Goal: Transaction & Acquisition: Purchase product/service

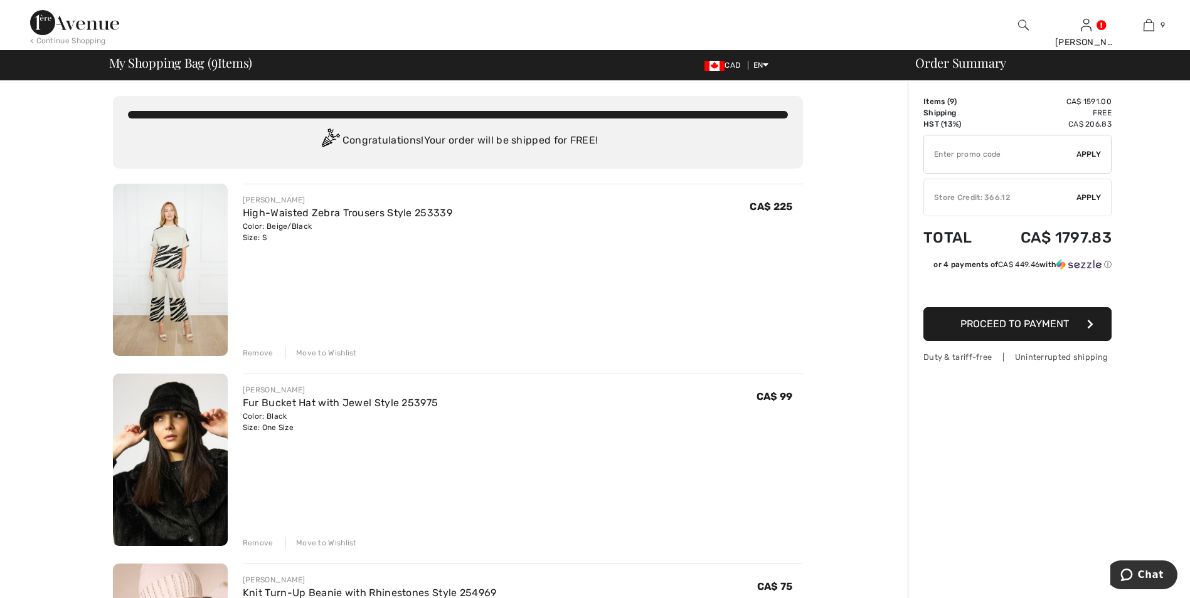
click at [169, 422] on img at bounding box center [170, 460] width 115 height 172
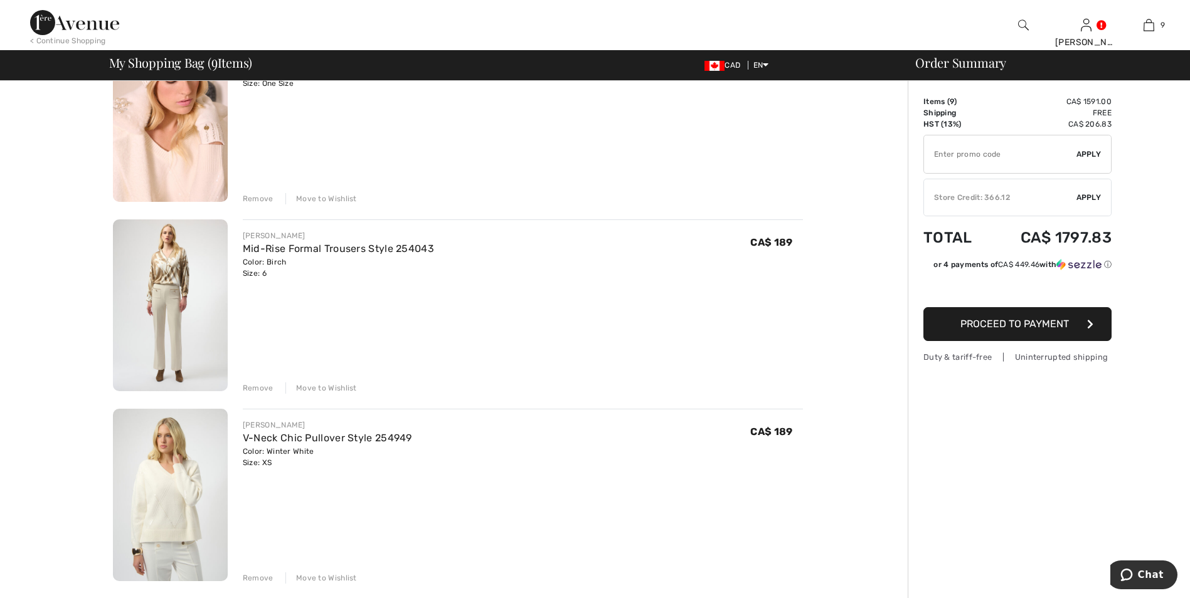
scroll to position [537, 0]
click at [270, 388] on div "Remove" at bounding box center [258, 385] width 31 height 11
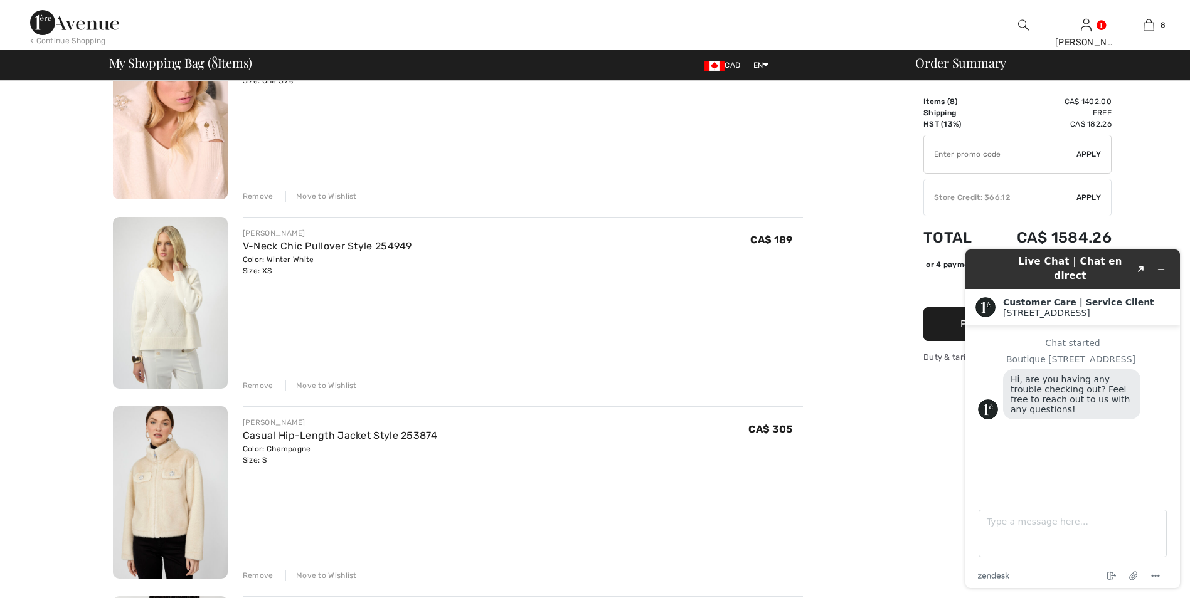
drag, startPoint x: 1196, startPoint y: 239, endPoint x: 126, endPoint y: 84, distance: 1081.3
drag, startPoint x: 1196, startPoint y: 235, endPoint x: 144, endPoint y: 112, distance: 1059.7
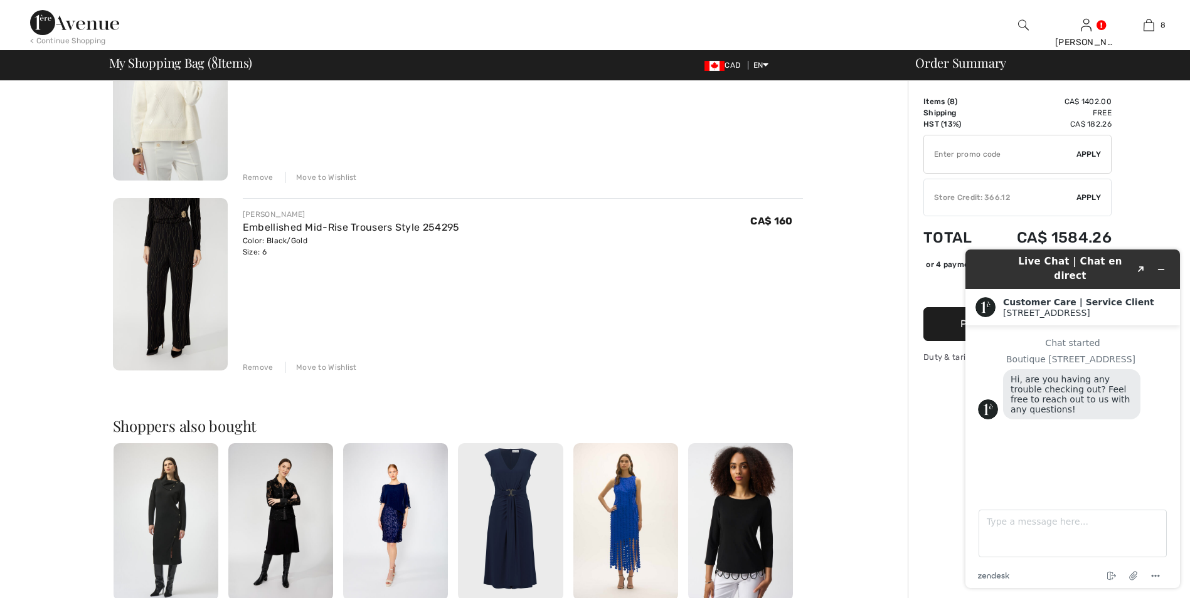
scroll to position [1318, 0]
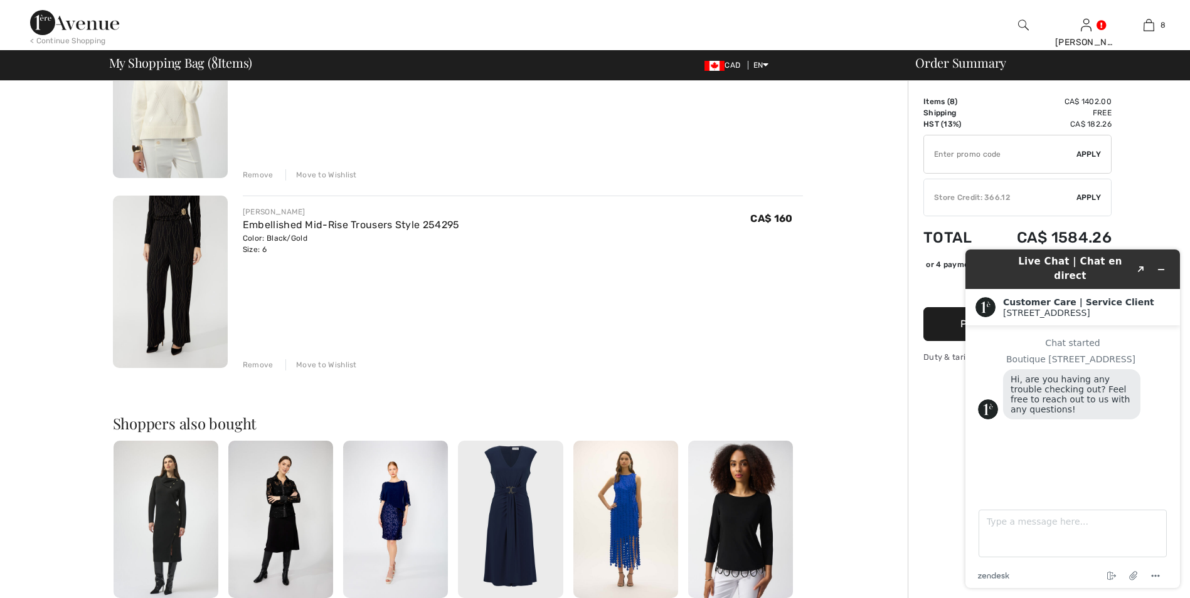
click at [179, 289] on img at bounding box center [170, 282] width 115 height 172
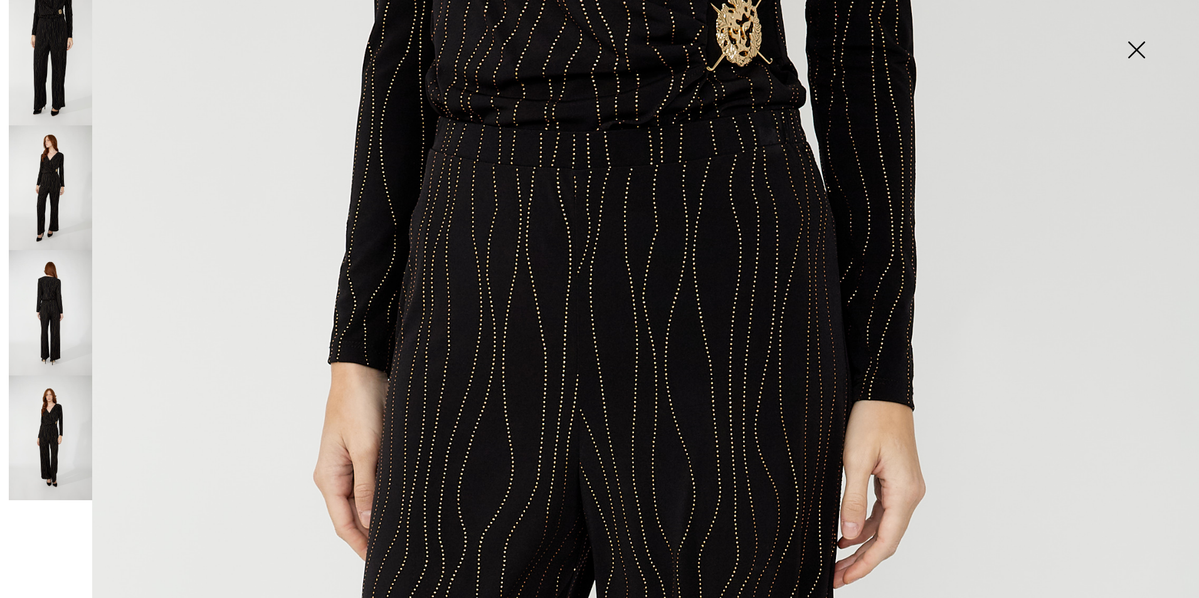
scroll to position [45, 0]
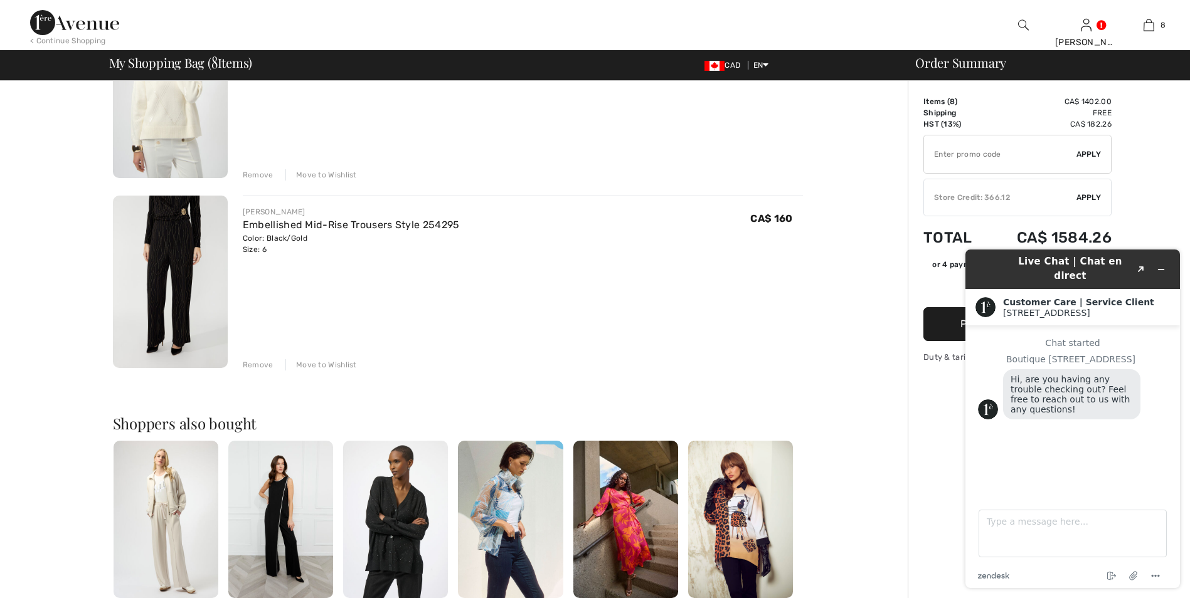
click at [1093, 194] on span "Apply" at bounding box center [1088, 197] width 25 height 11
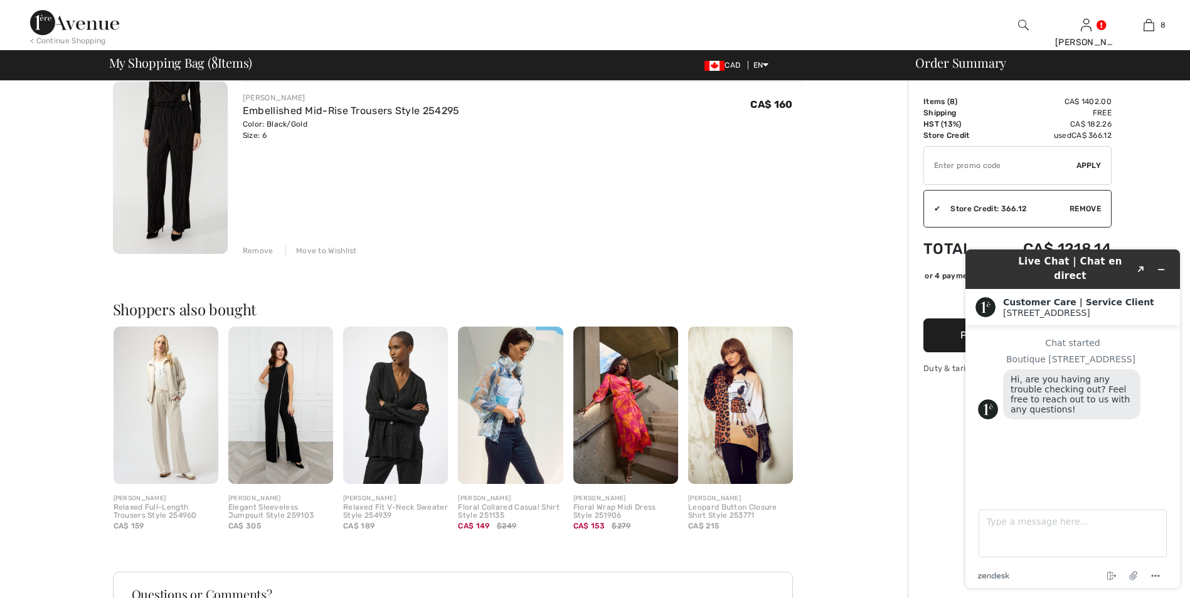
scroll to position [1441, 0]
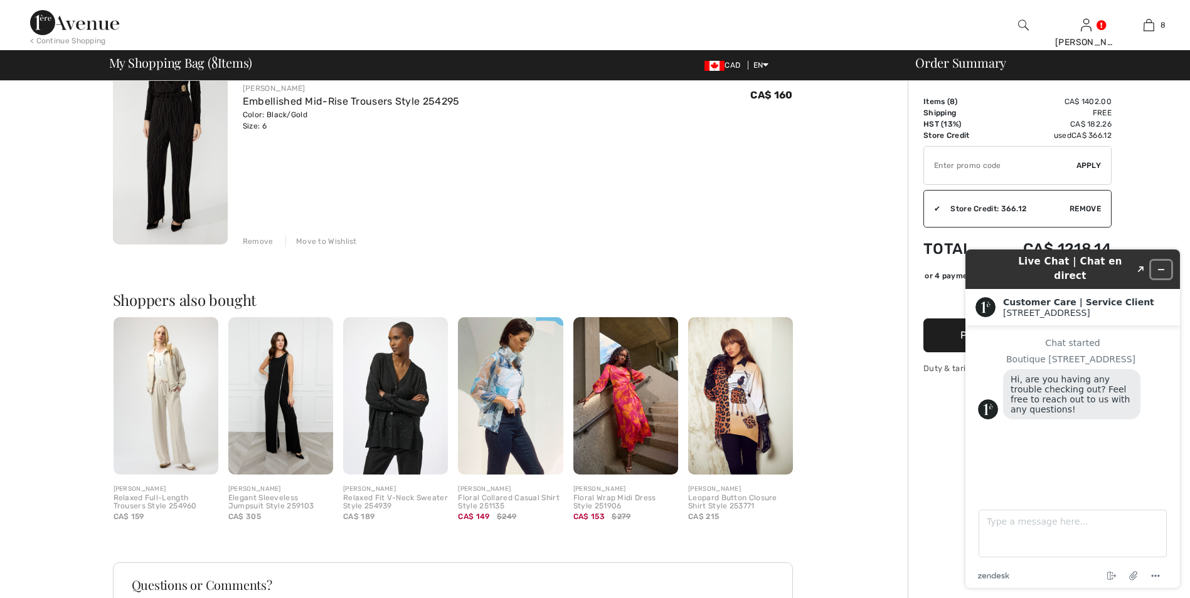
click at [1164, 265] on icon "Minimize widget" at bounding box center [1161, 269] width 9 height 9
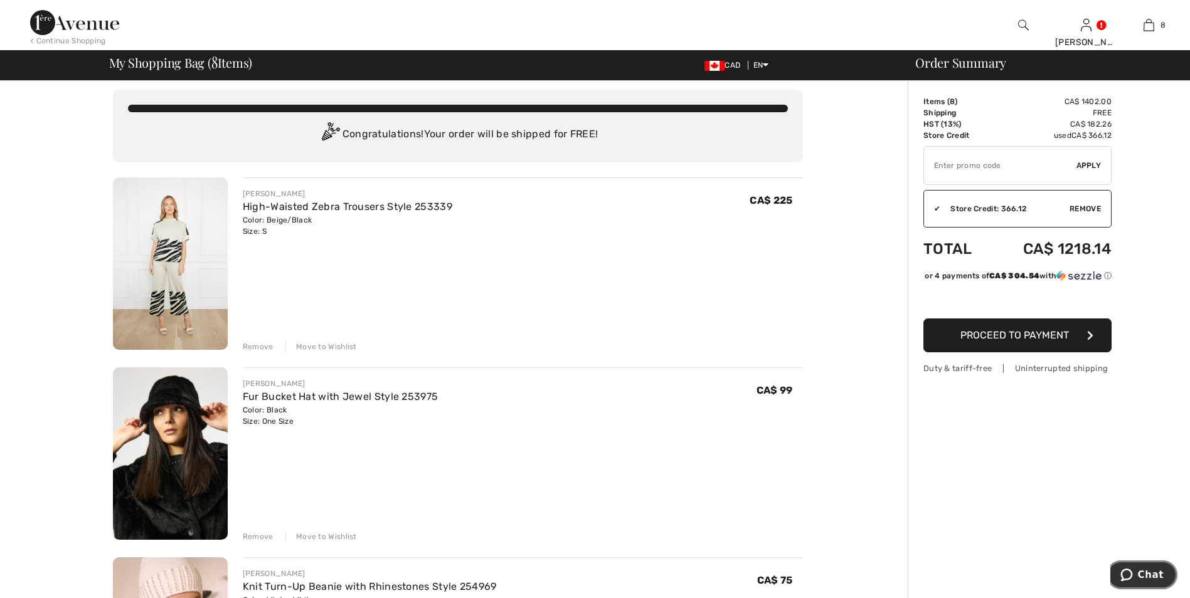
scroll to position [4, 0]
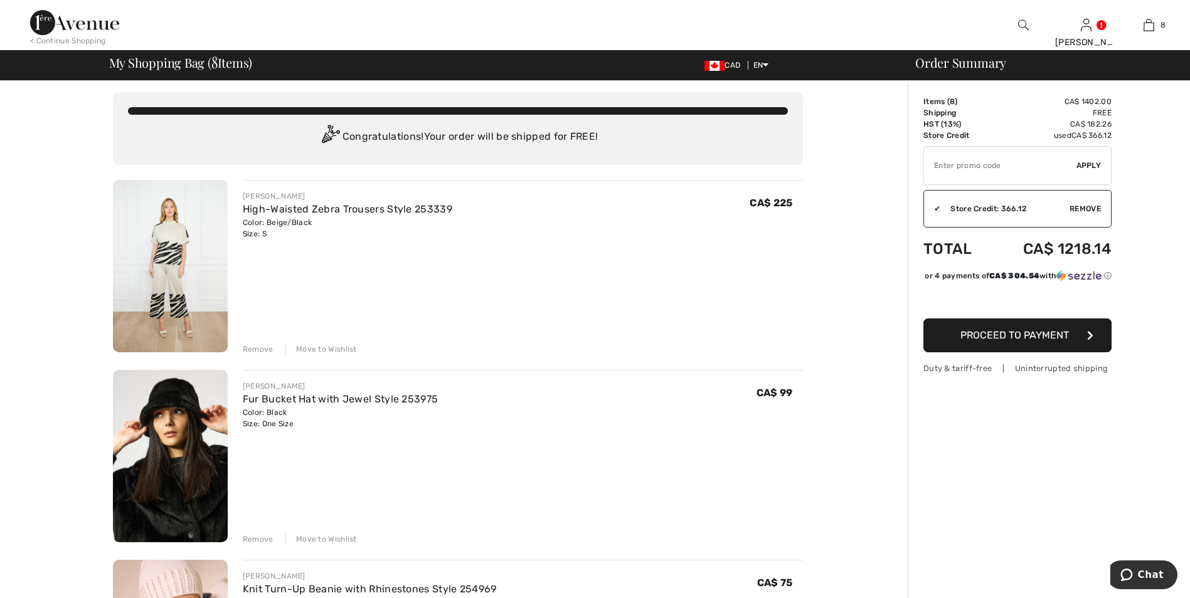
click at [260, 348] on div "Remove" at bounding box center [258, 349] width 31 height 11
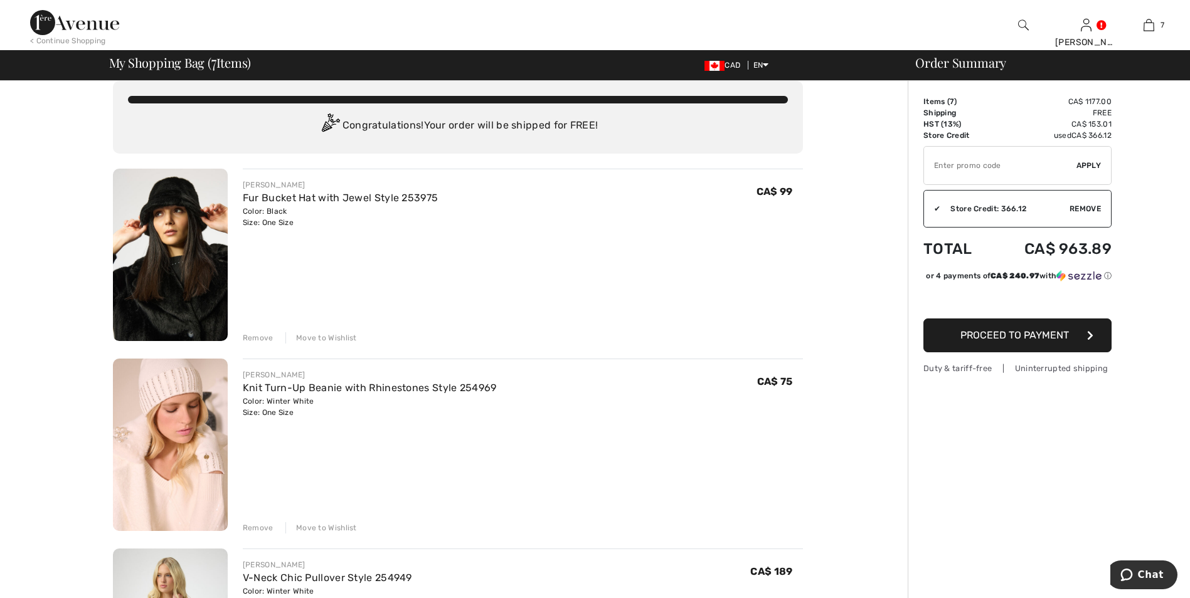
scroll to position [21, 0]
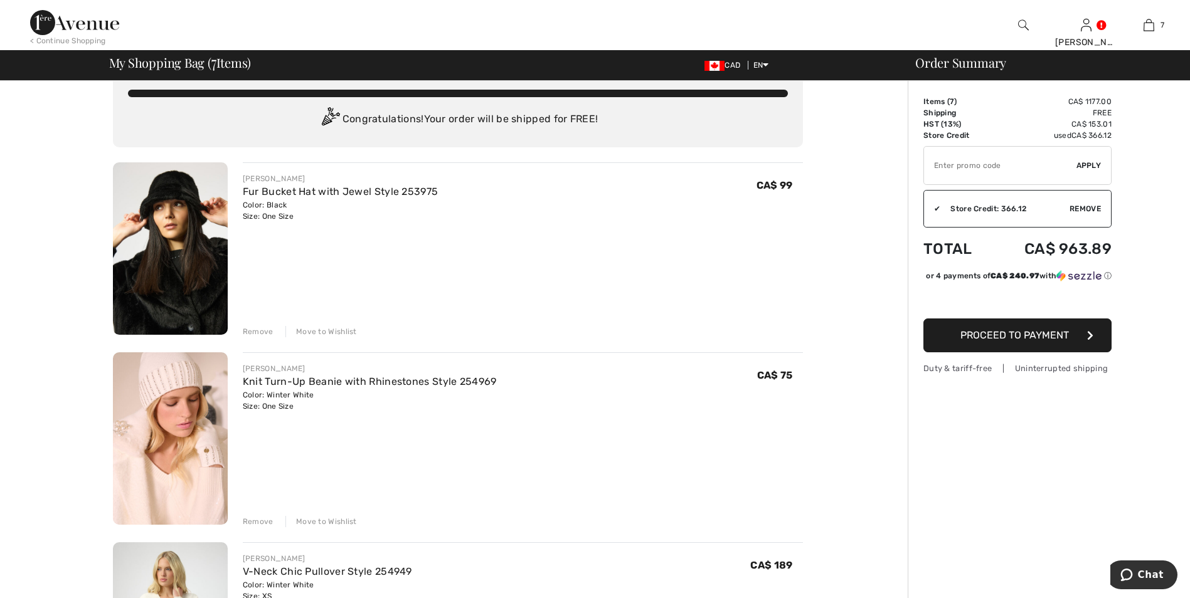
click at [1075, 346] on button "Proceed to Payment" at bounding box center [1017, 336] width 188 height 34
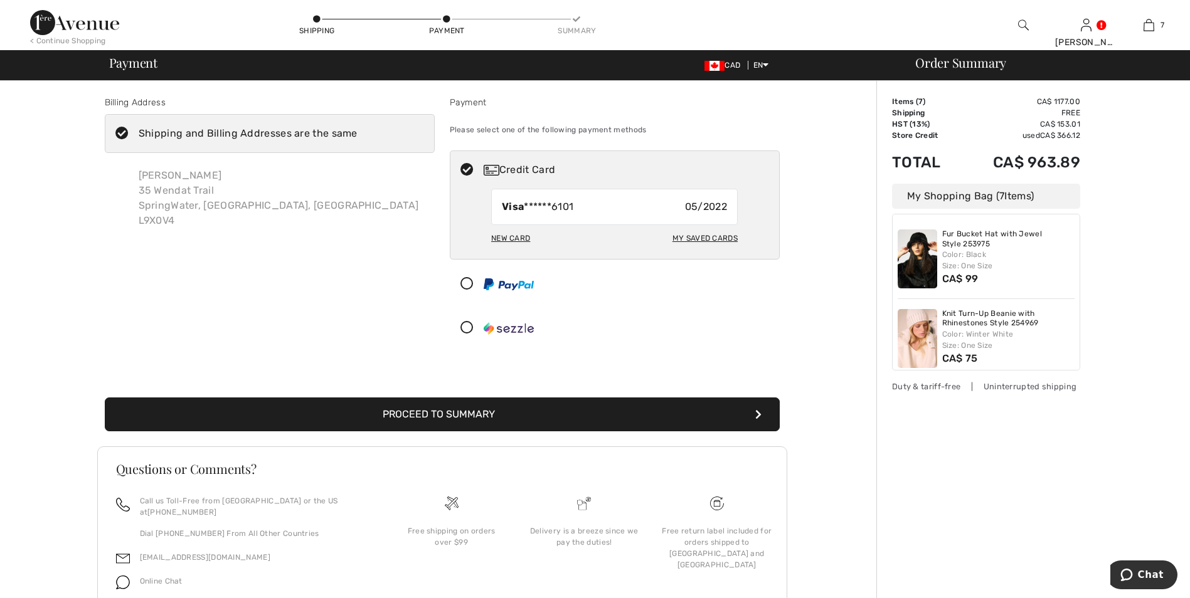
click at [725, 236] on div "My Saved Cards" at bounding box center [704, 238] width 65 height 21
radio input "true"
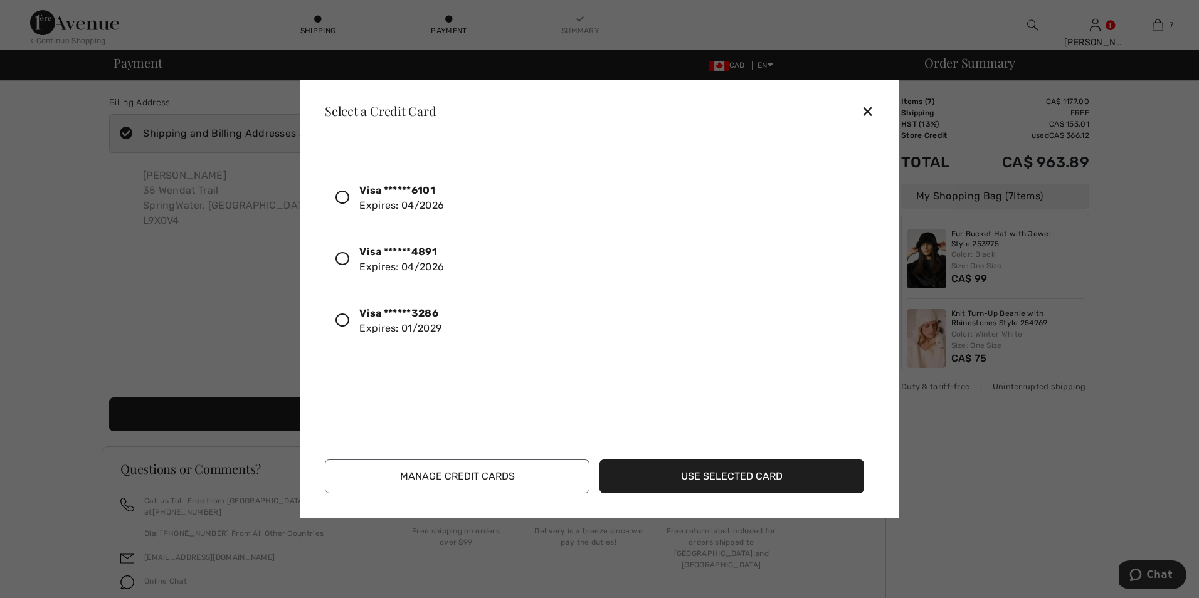
click at [346, 321] on icon at bounding box center [343, 321] width 14 height 14
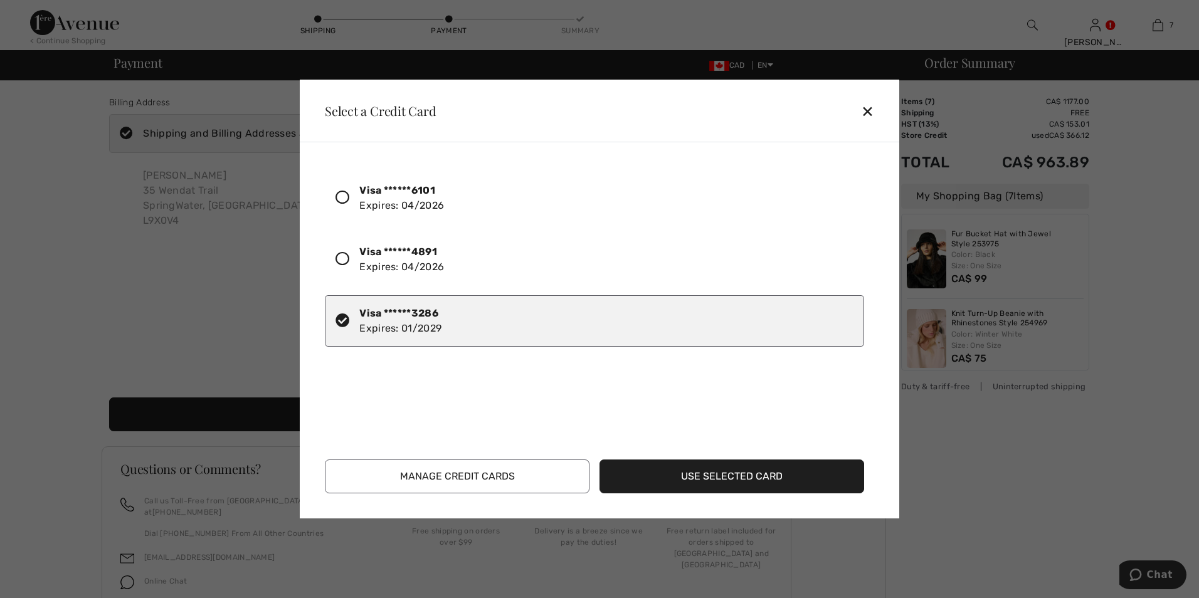
click at [747, 475] on button "Use Selected Card" at bounding box center [732, 477] width 265 height 34
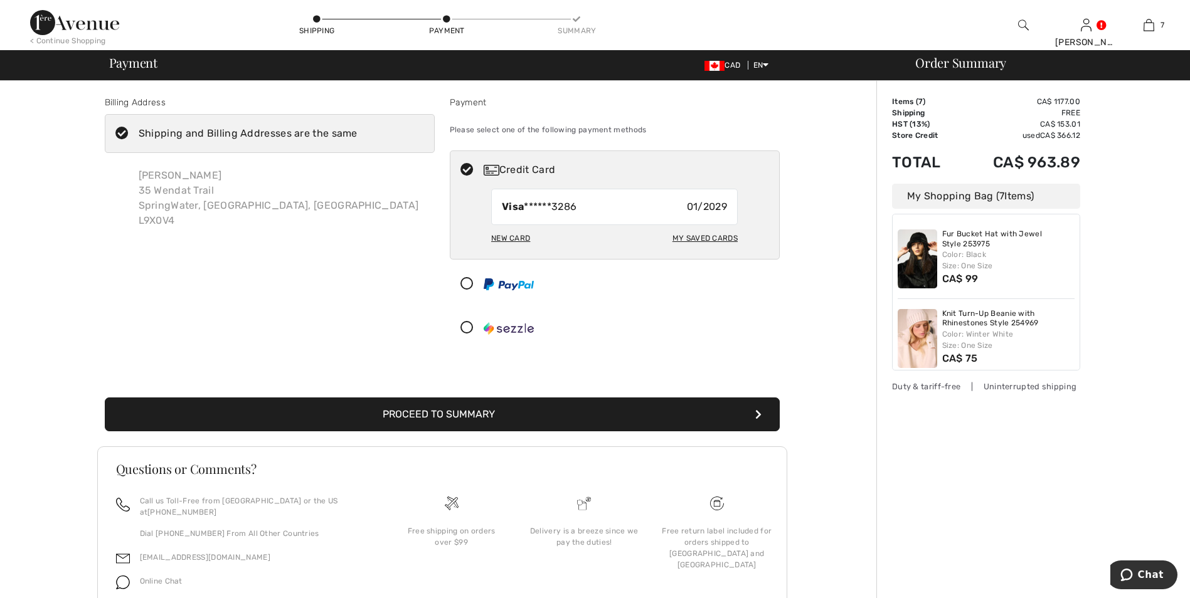
click at [646, 413] on button "Proceed to Summary" at bounding box center [442, 415] width 675 height 34
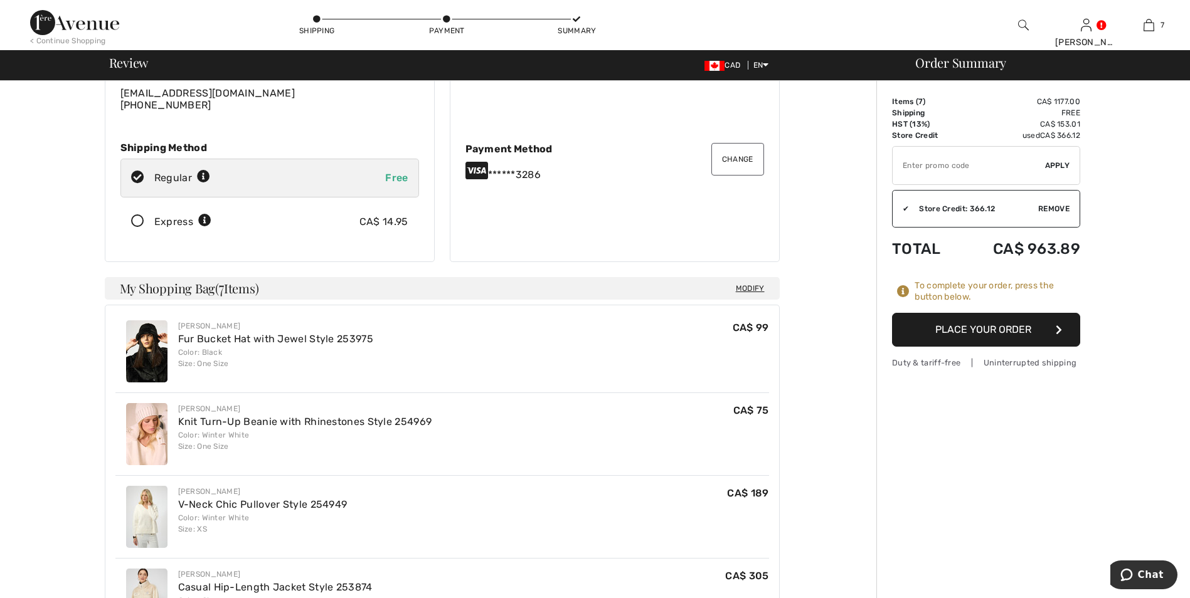
scroll to position [127, 0]
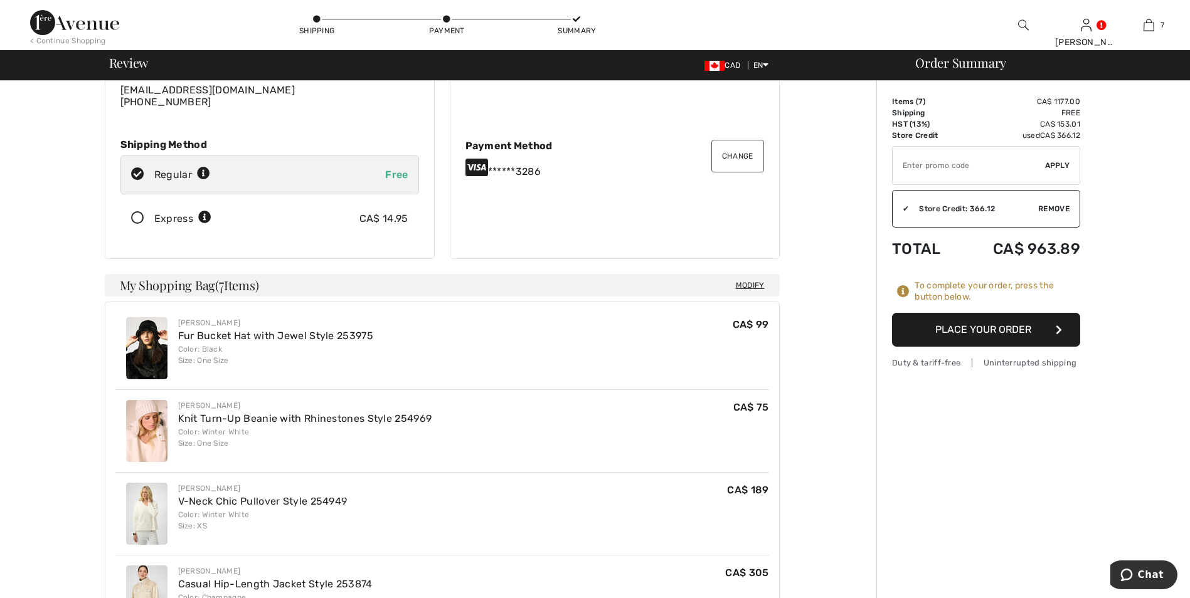
drag, startPoint x: 1131, startPoint y: 268, endPoint x: 1122, endPoint y: 287, distance: 20.2
click at [1122, 287] on div "Order Summary Details Items ( 7 ) CA$ 1177.00 Promo code CA$ 0.00 Shipping Free…" at bounding box center [1033, 608] width 314 height 1309
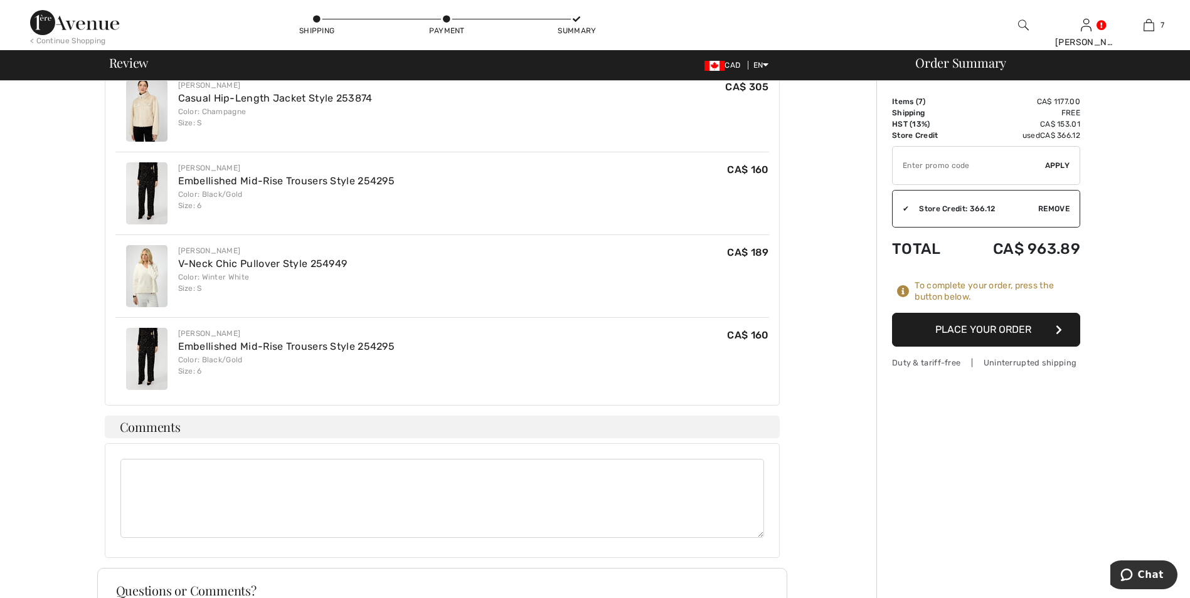
scroll to position [617, 0]
click at [971, 329] on button "Place Your Order" at bounding box center [986, 330] width 188 height 34
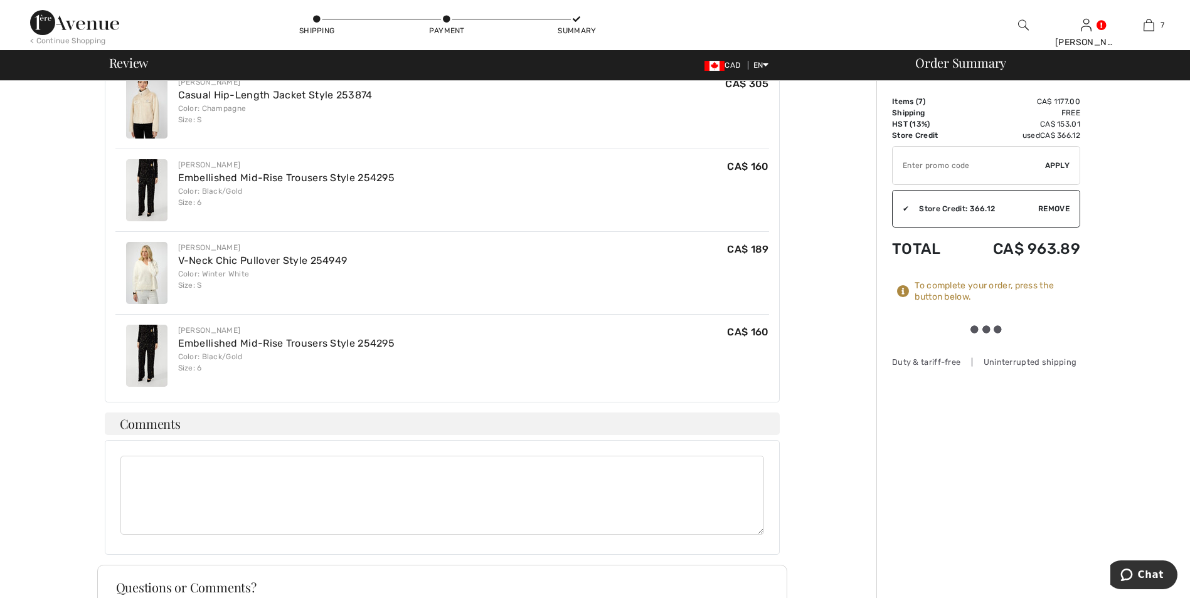
click at [971, 329] on div at bounding box center [985, 330] width 35 height 8
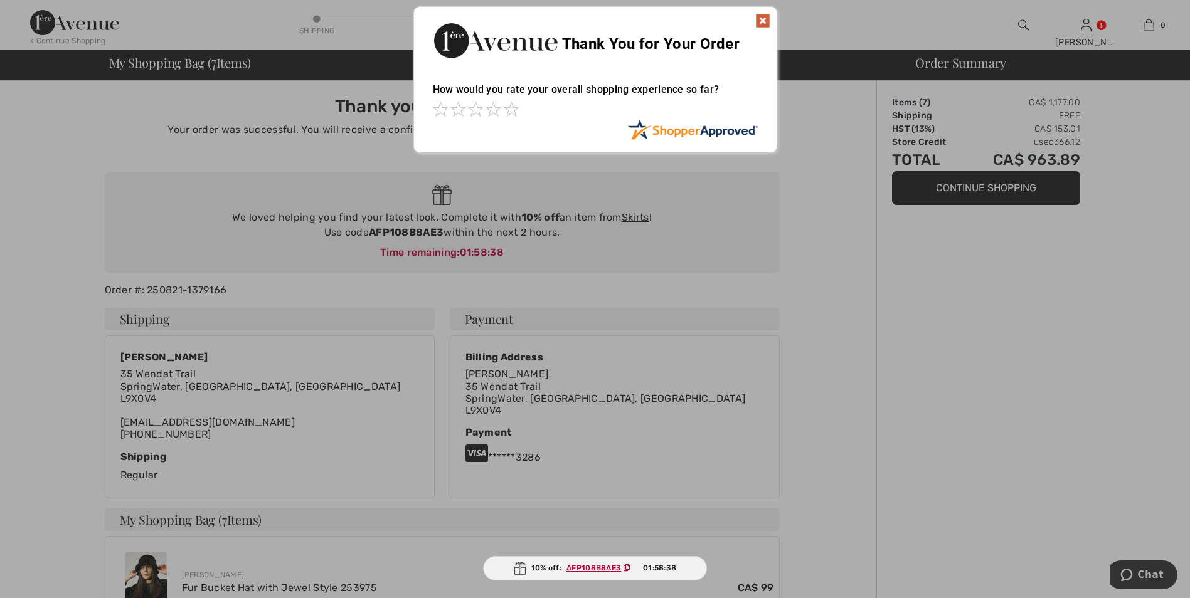
click at [756, 18] on img at bounding box center [762, 20] width 15 height 15
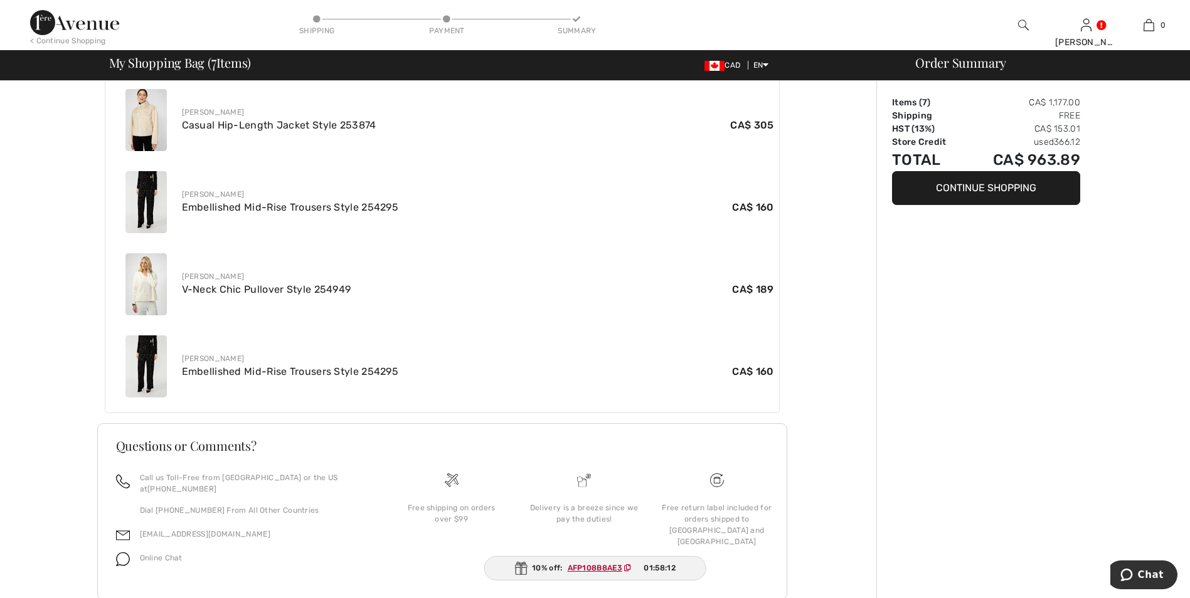
scroll to position [731, 0]
